Goal: Task Accomplishment & Management: Manage account settings

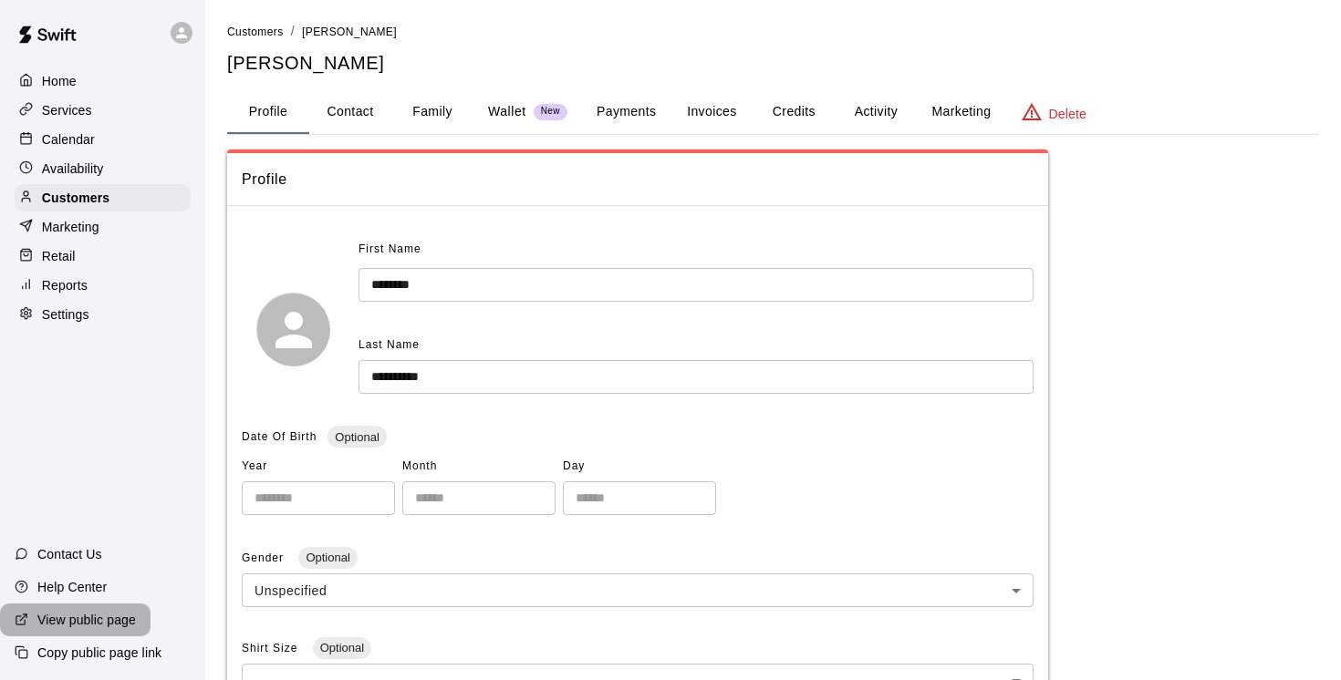
click at [103, 619] on p "View public page" at bounding box center [86, 620] width 99 height 18
click at [88, 618] on p "View public page" at bounding box center [86, 620] width 99 height 18
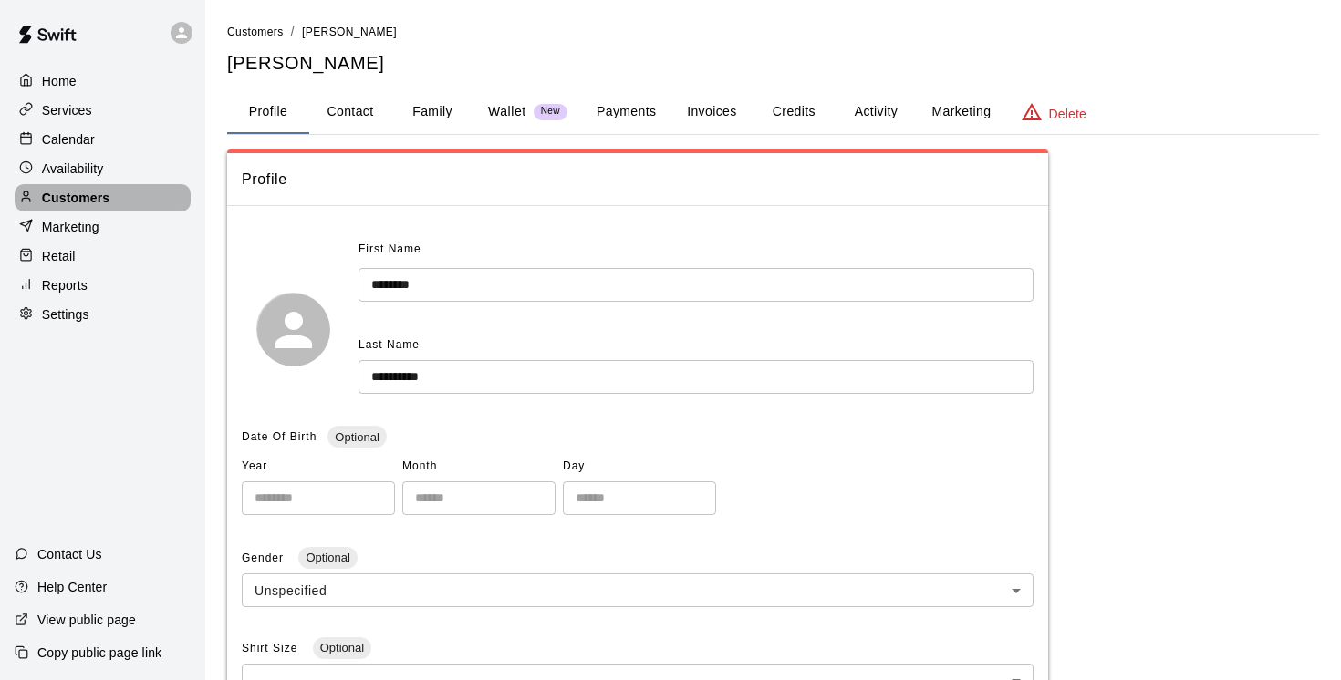
click at [97, 196] on p "Customers" at bounding box center [75, 198] width 67 height 18
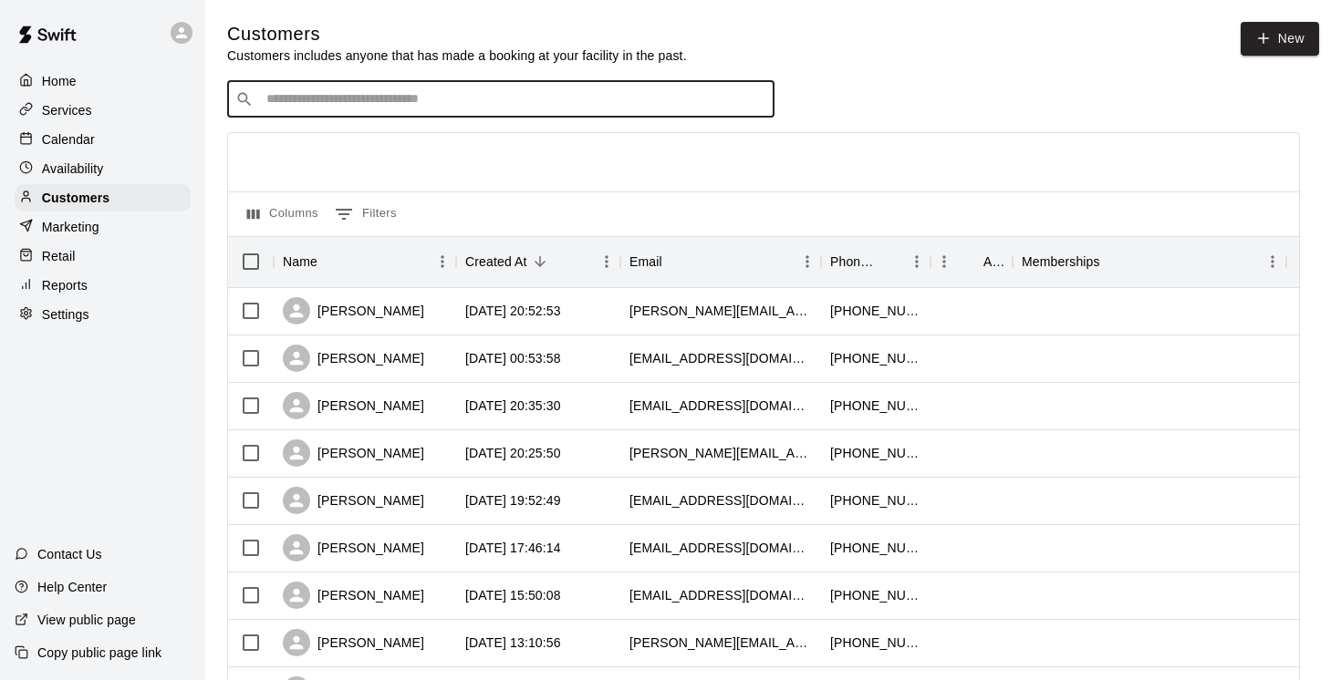
click at [327, 96] on input "Search customers by name or email" at bounding box center [513, 99] width 505 height 18
paste input "**********"
type input "**********"
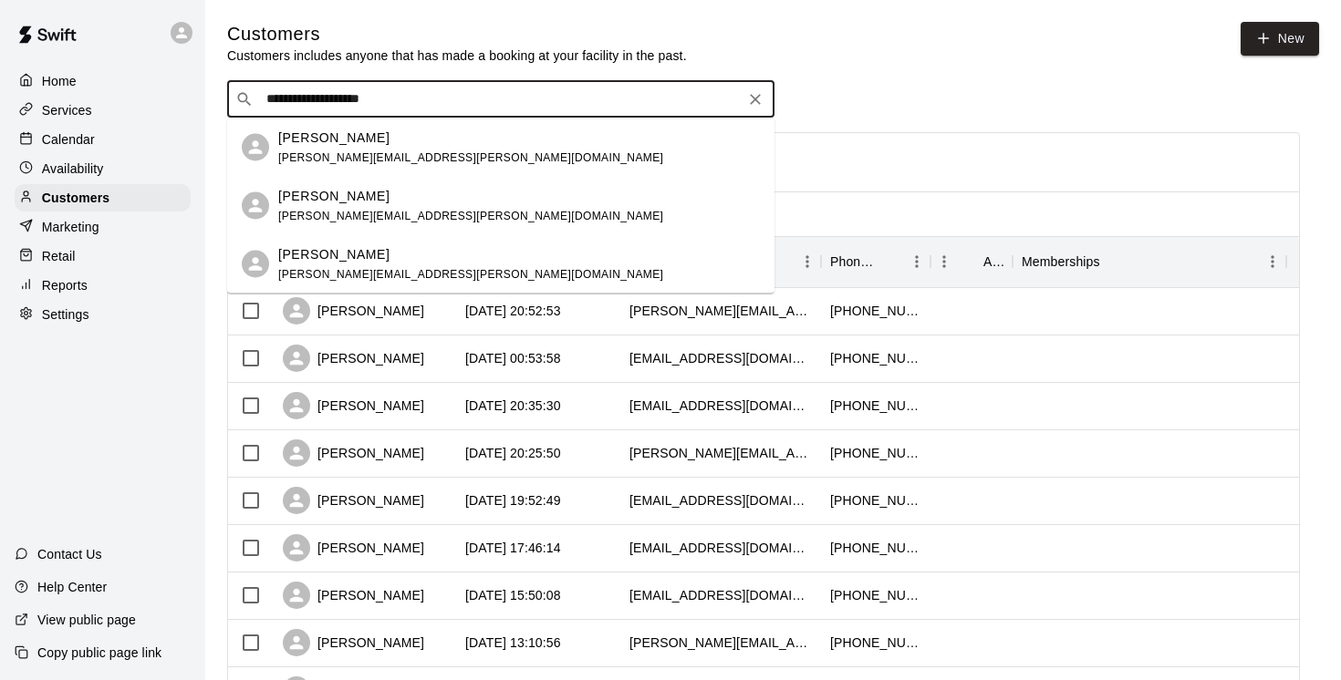
click at [327, 149] on div "Jennifer Korchinski j.korchinski@shaw.ca" at bounding box center [470, 147] width 385 height 39
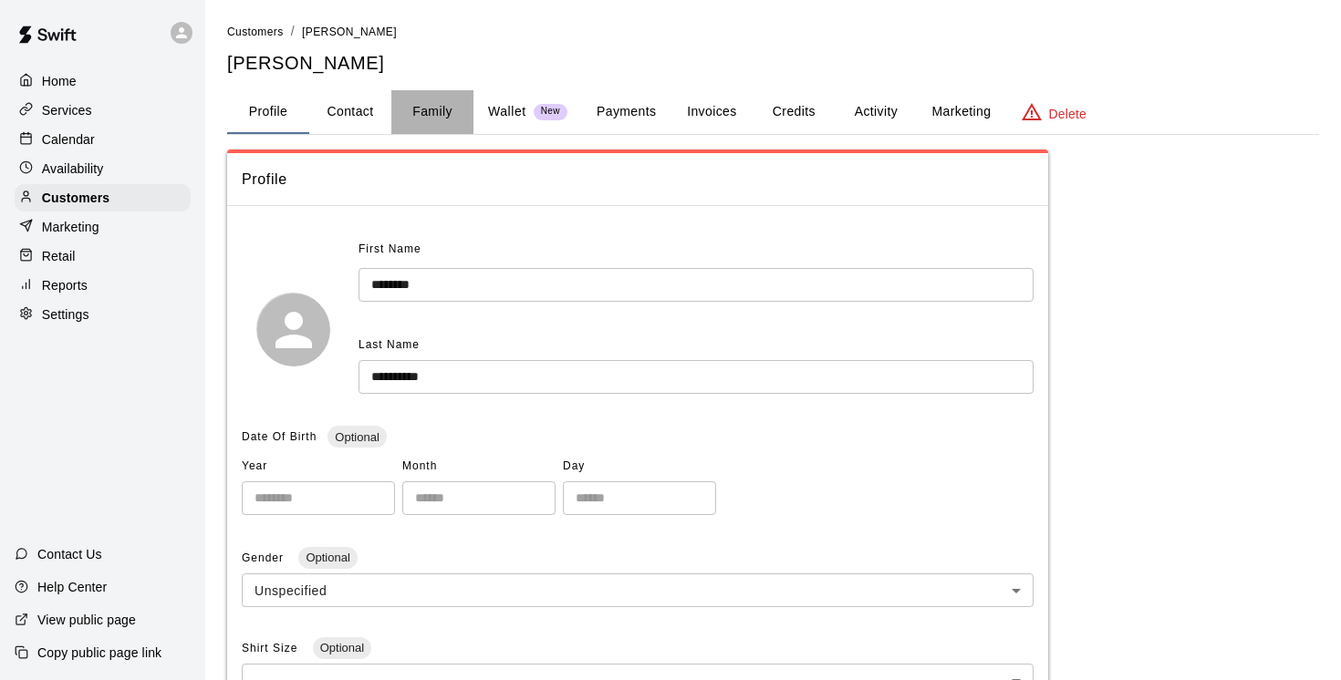
click at [439, 109] on button "Family" at bounding box center [432, 112] width 82 height 44
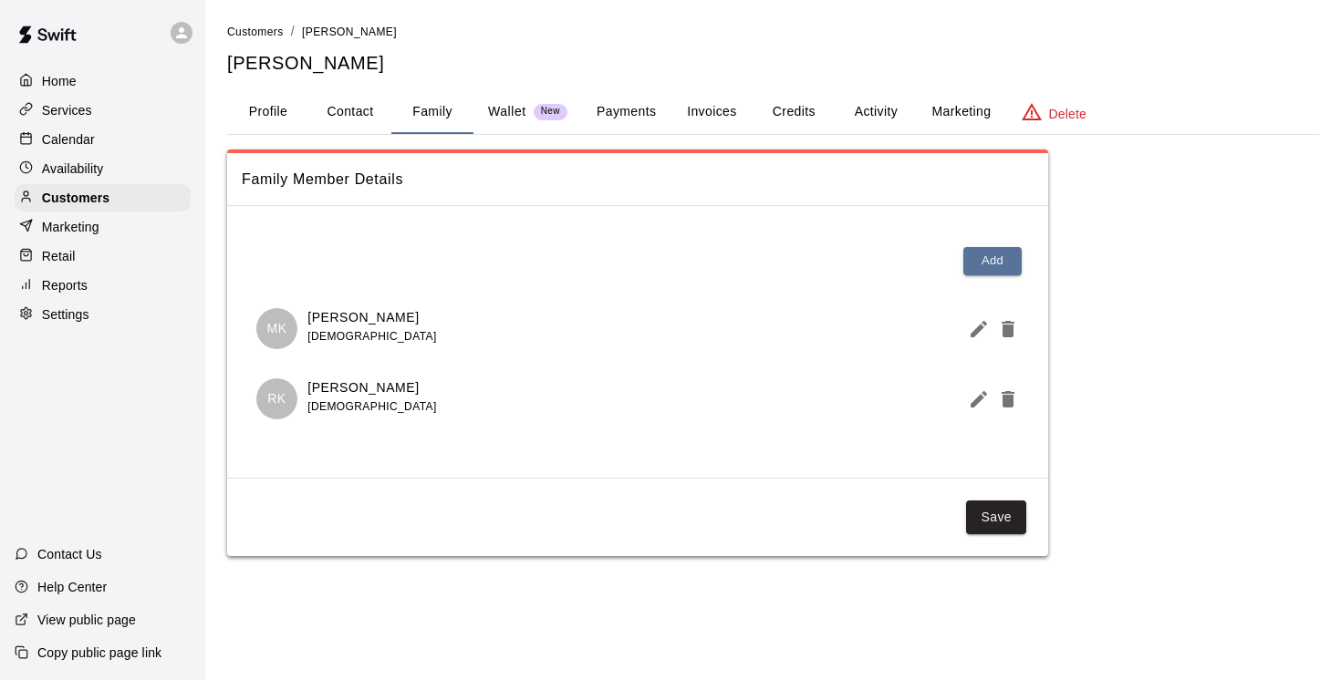
click at [84, 109] on p "Services" at bounding box center [67, 110] width 50 height 18
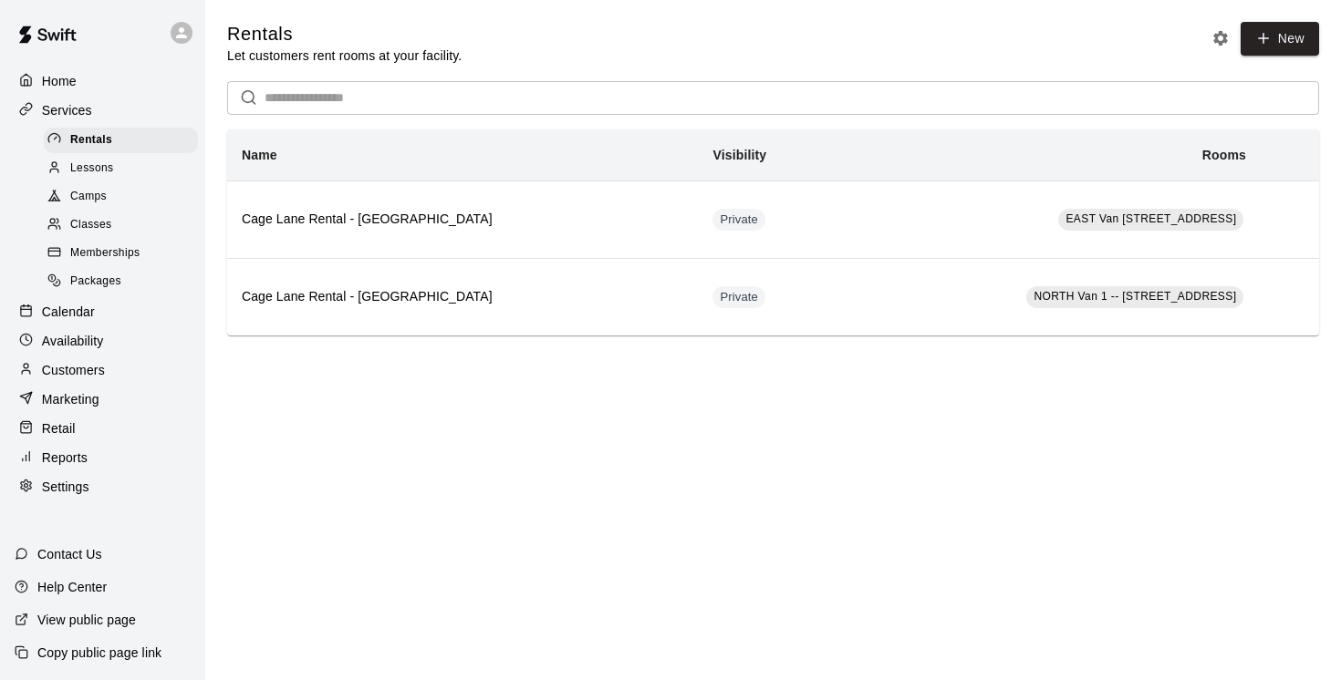
click at [93, 198] on span "Camps" at bounding box center [88, 197] width 36 height 18
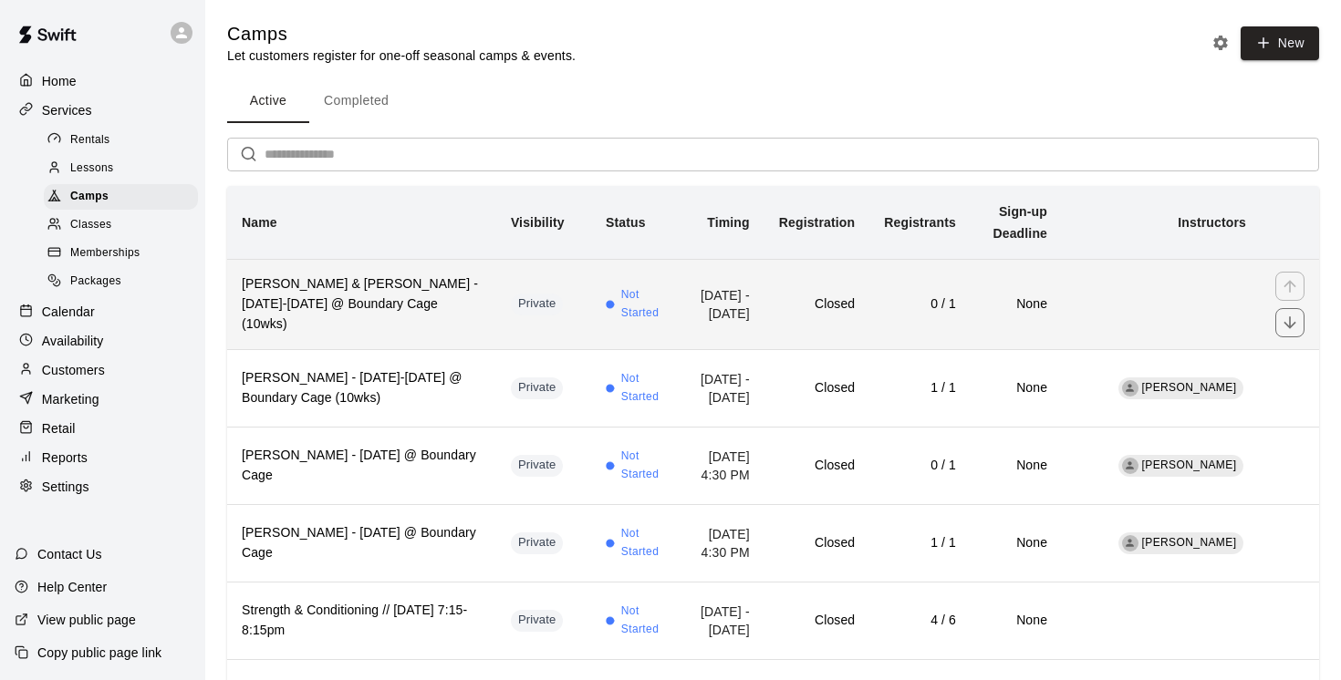
click at [383, 319] on h6 "Matthew & Ryan Korchinski - Tues, Oct 14-Dec16 @ Boundary Cage (10wks)" at bounding box center [362, 305] width 240 height 60
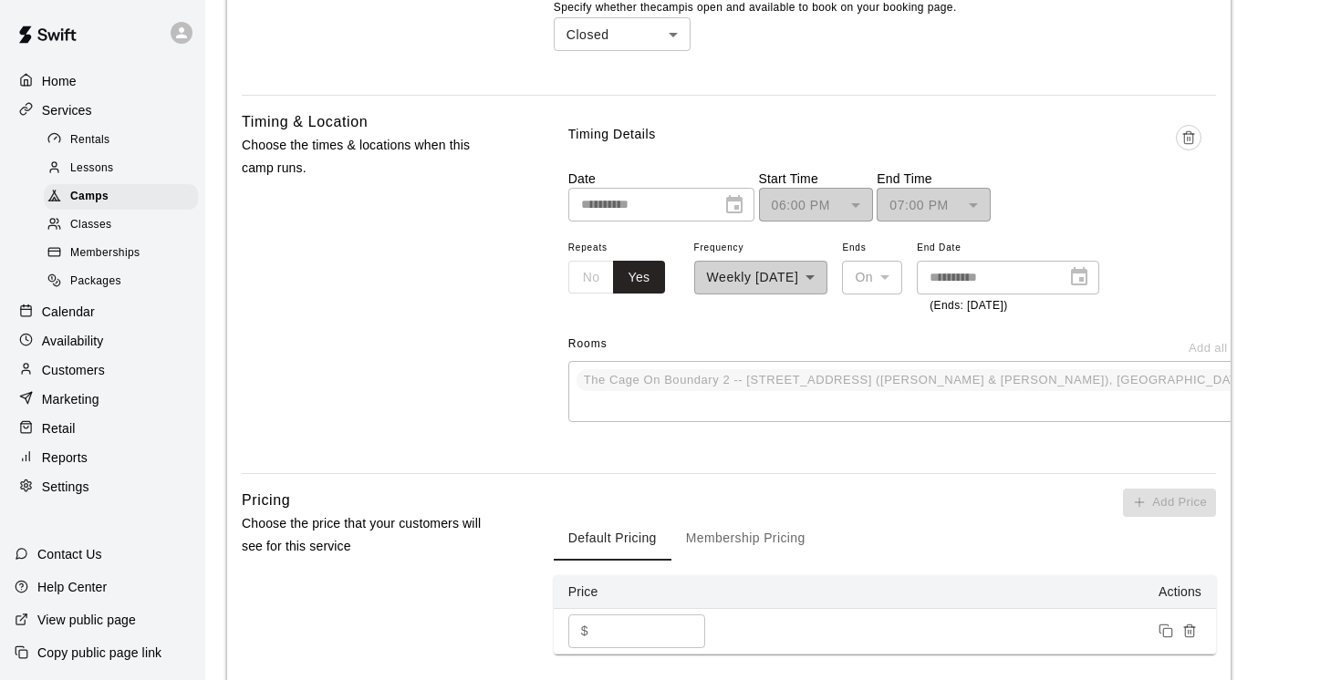
scroll to position [1228, 0]
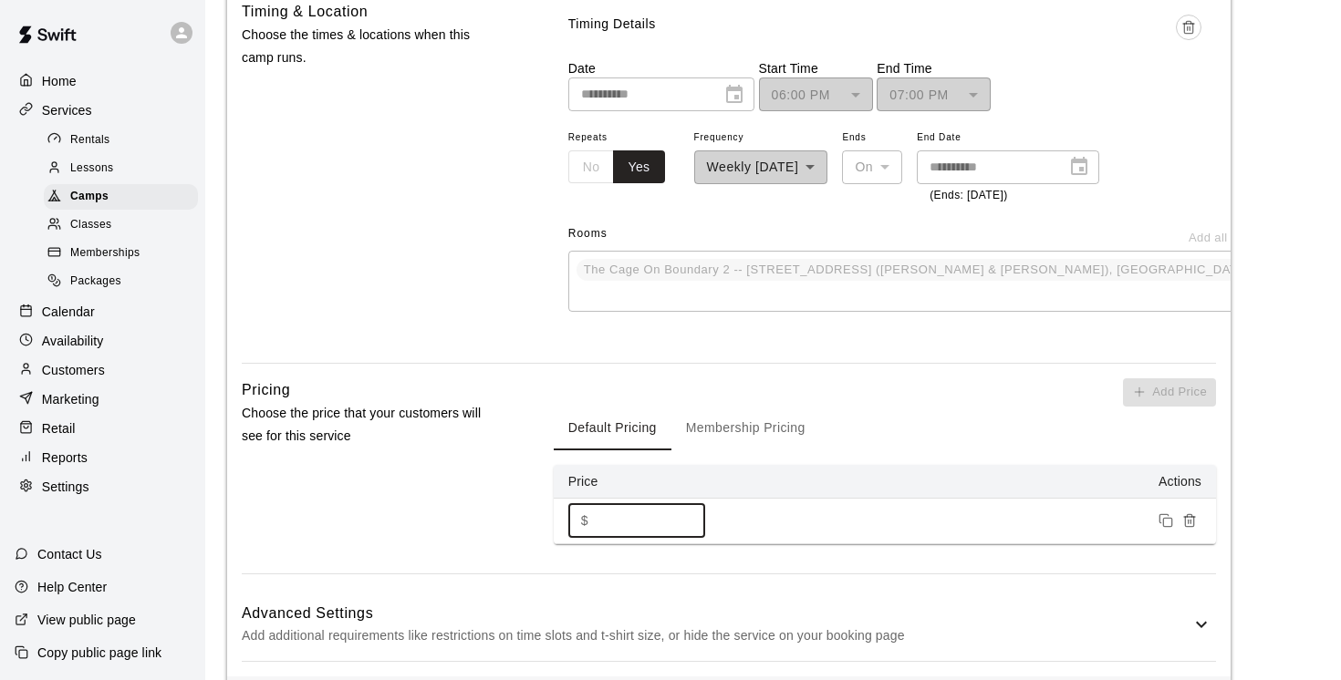
drag, startPoint x: 635, startPoint y: 494, endPoint x: 558, endPoint y: 493, distance: 76.6
click at [558, 498] on td "$ **** ​" at bounding box center [645, 521] width 182 height 46
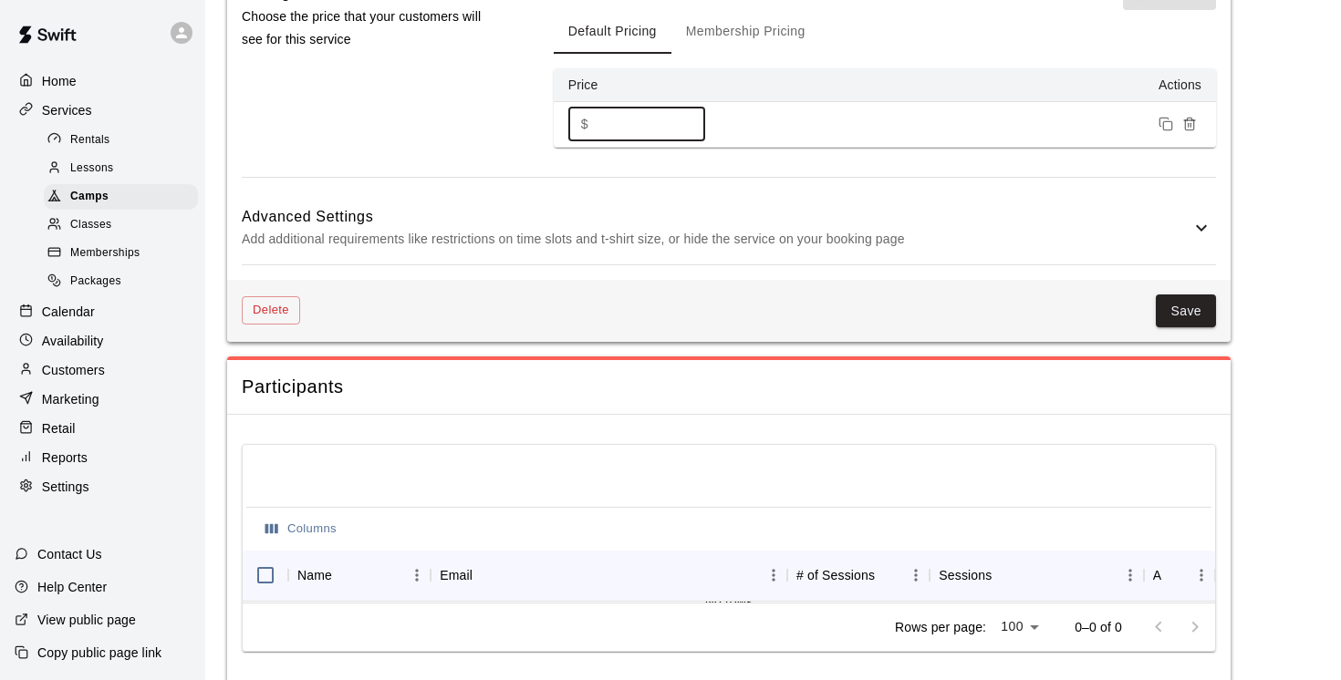
scroll to position [1632, 0]
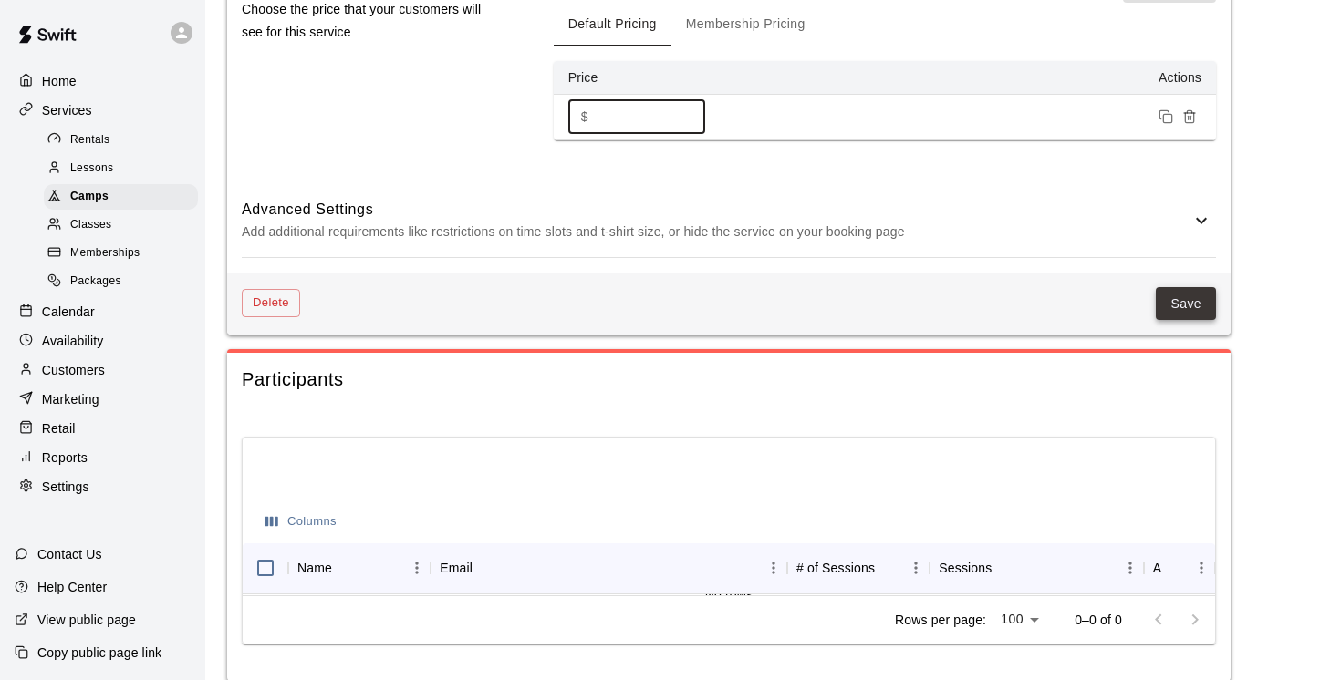
type input "***"
click at [1181, 290] on button "Save" at bounding box center [1186, 304] width 60 height 34
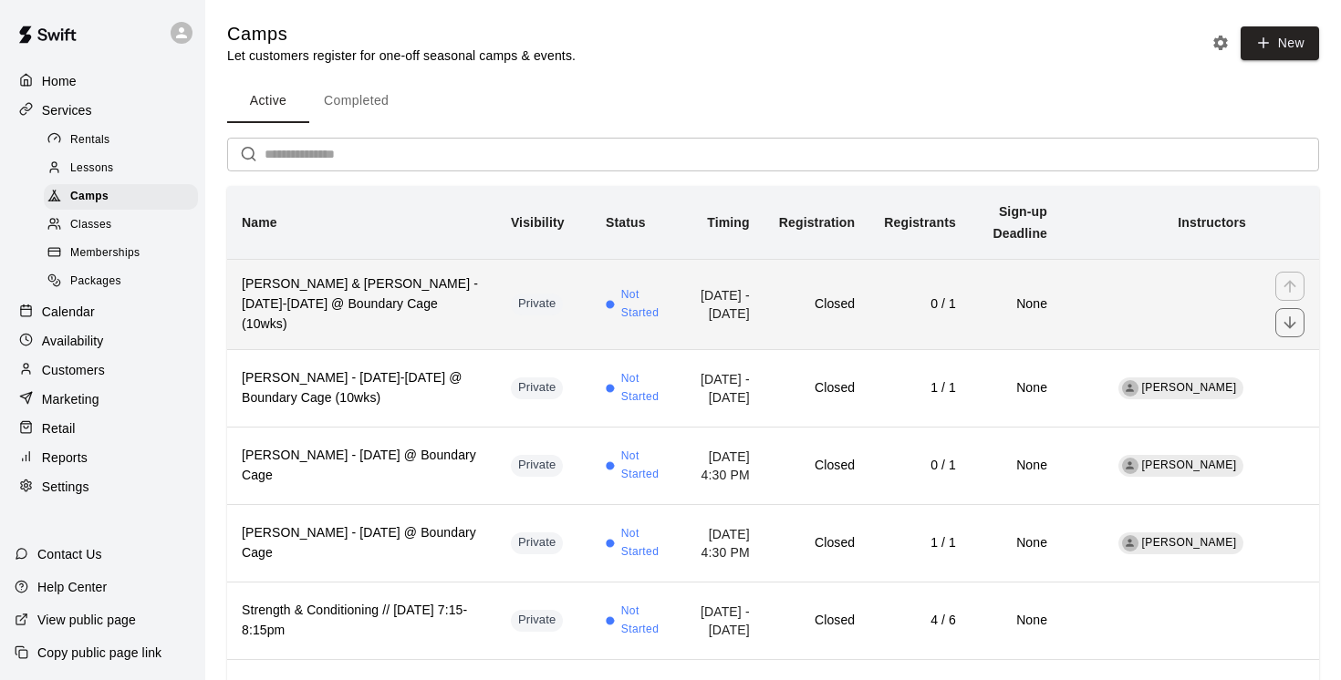
click at [506, 346] on td "Private" at bounding box center [543, 304] width 95 height 90
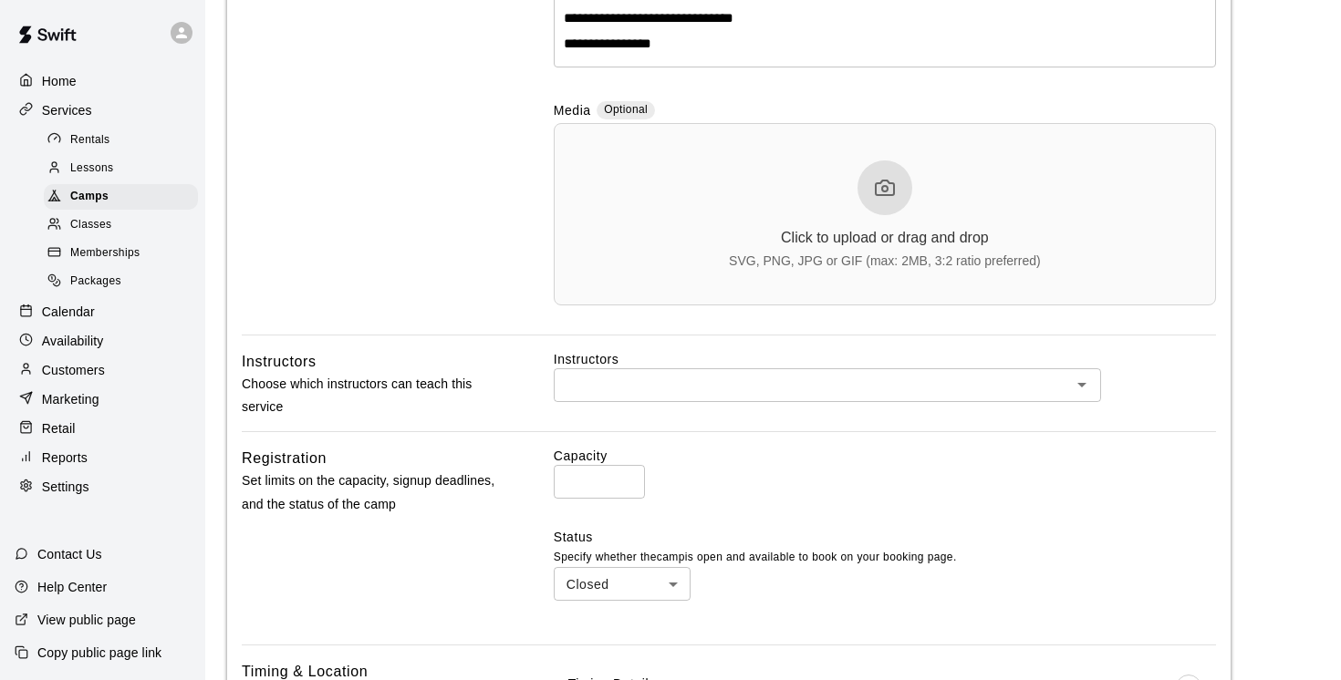
scroll to position [568, 0]
click at [629, 475] on input "*" at bounding box center [599, 481] width 91 height 34
type input "*"
click at [629, 475] on input "*" at bounding box center [599, 481] width 91 height 34
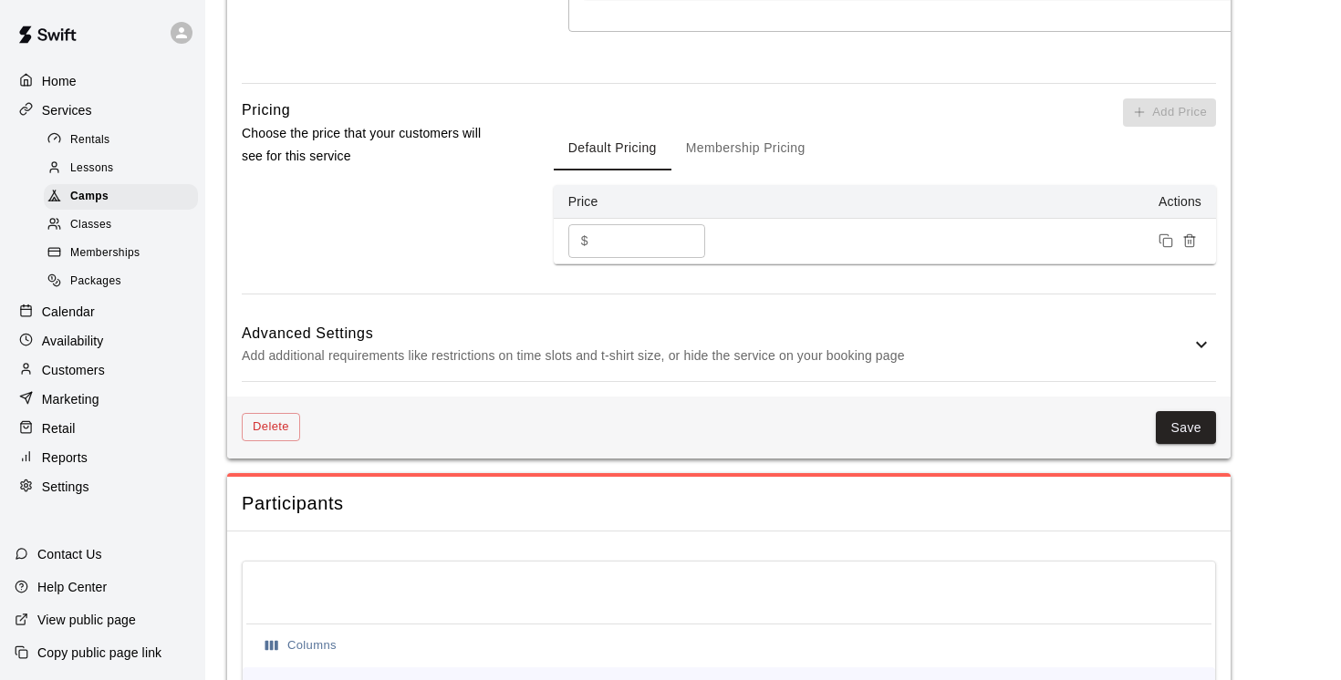
scroll to position [1565, 0]
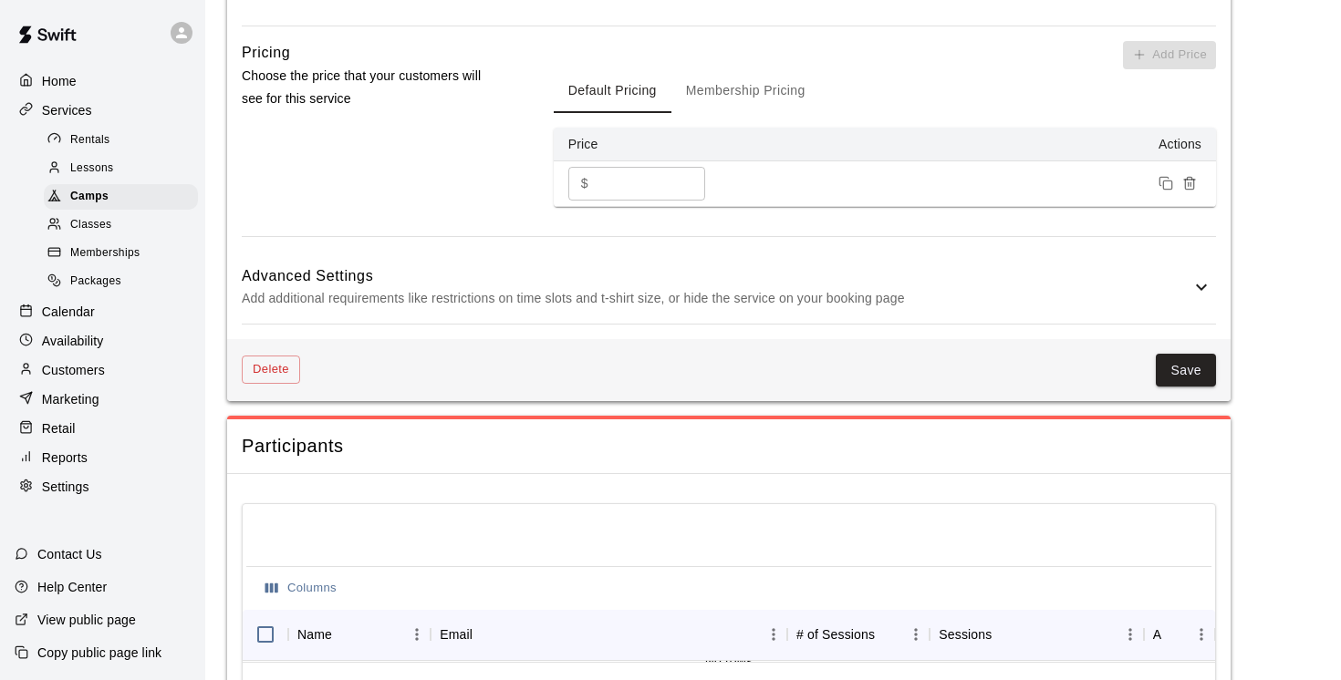
click at [1205, 276] on icon at bounding box center [1201, 287] width 22 height 22
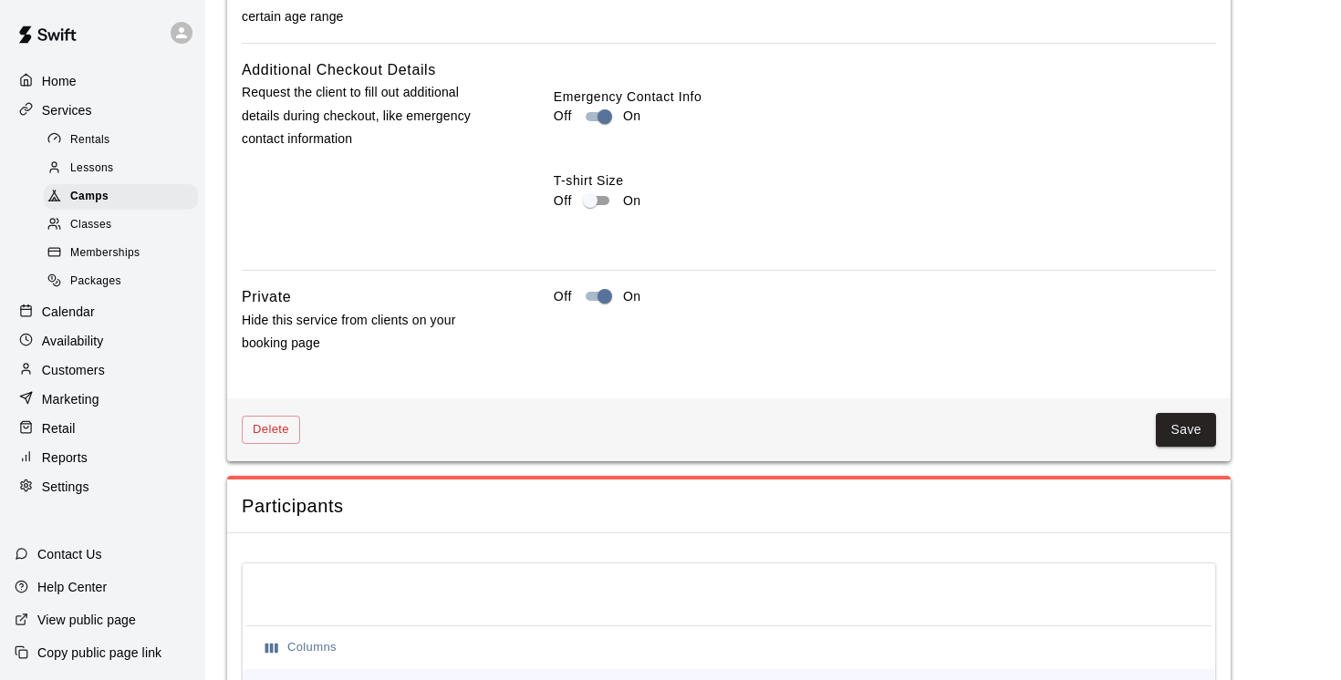
scroll to position [2318, 0]
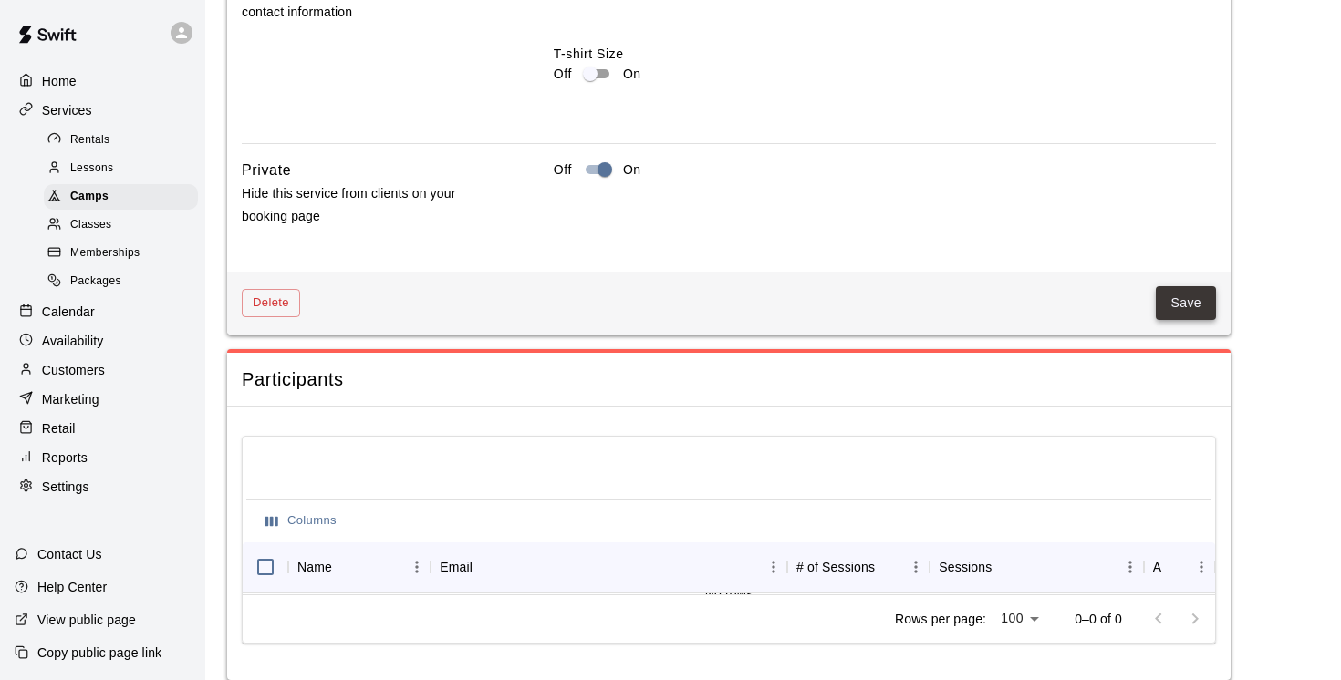
click at [1187, 286] on button "Save" at bounding box center [1186, 303] width 60 height 34
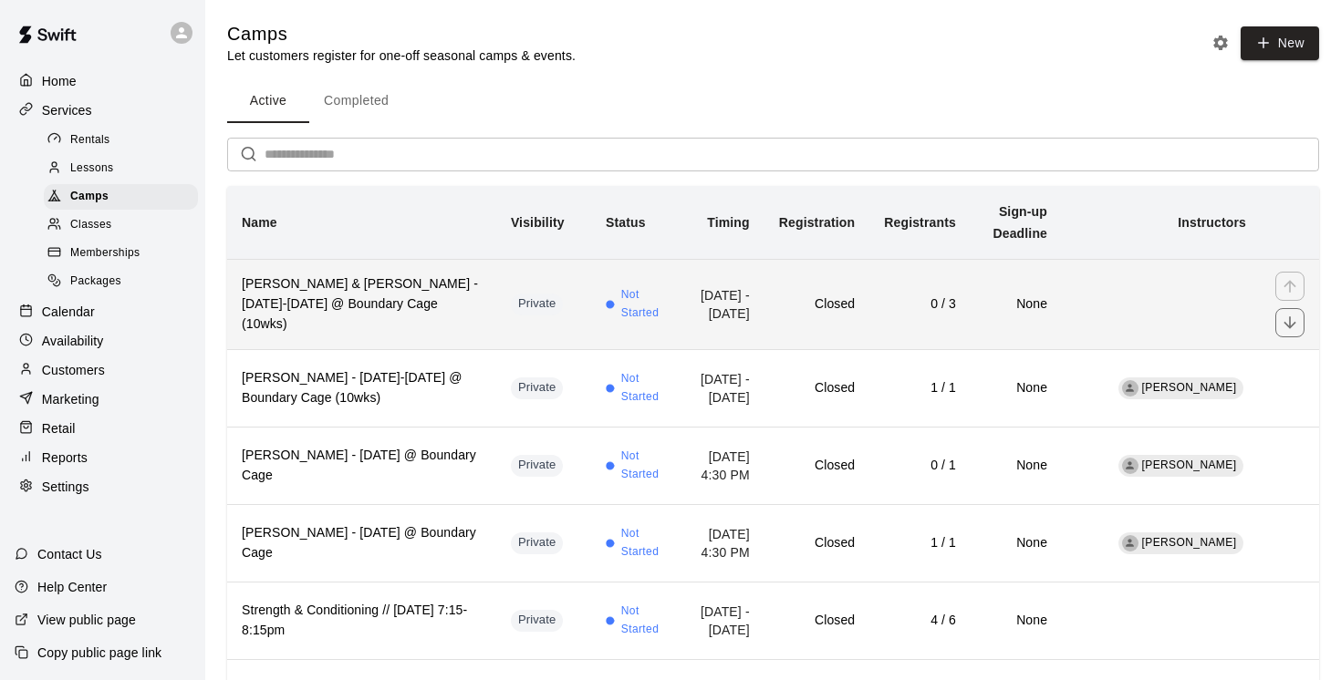
click at [805, 338] on td "Closed" at bounding box center [816, 304] width 105 height 90
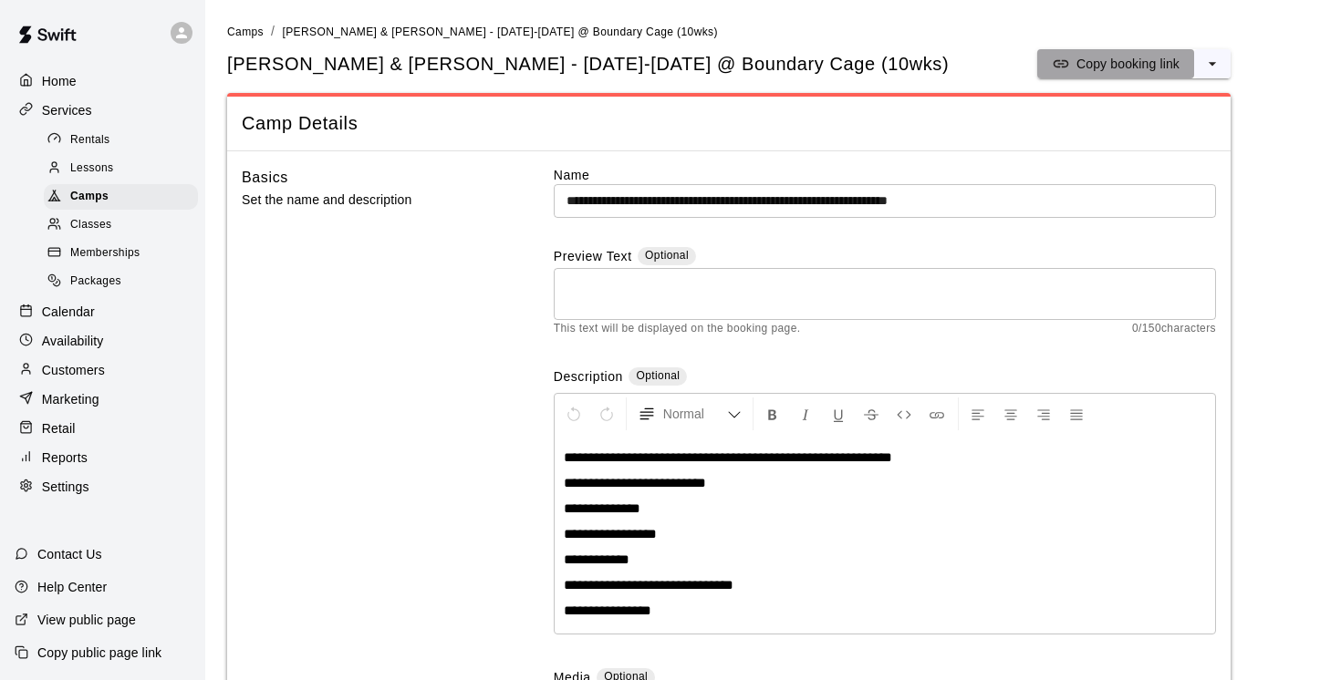
click at [1126, 62] on p "Copy booking link" at bounding box center [1127, 64] width 103 height 18
